Goal: Information Seeking & Learning: Learn about a topic

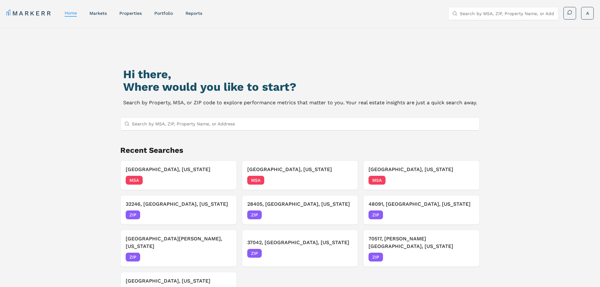
click at [214, 118] on input "Search by MSA, ZIP, Property Name, or Address" at bounding box center [304, 123] width 344 height 13
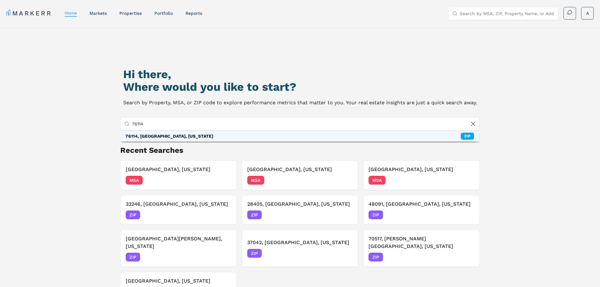
type input "76114"
click at [164, 138] on div "76114, [GEOGRAPHIC_DATA], [US_STATE]" at bounding box center [169, 136] width 88 height 6
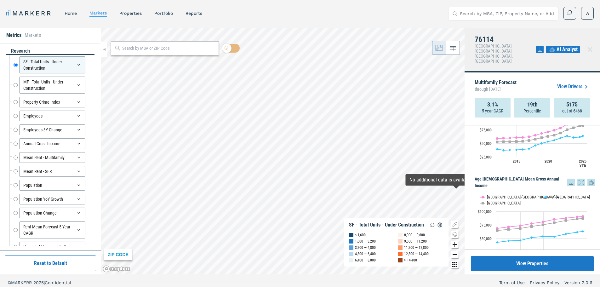
scroll to position [1199, 0]
